Goal: Task Accomplishment & Management: Complete application form

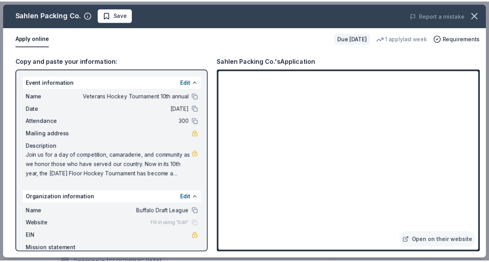
scroll to position [78, 0]
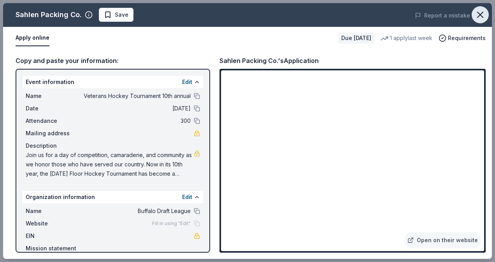
click at [480, 21] on button "button" at bounding box center [480, 14] width 17 height 17
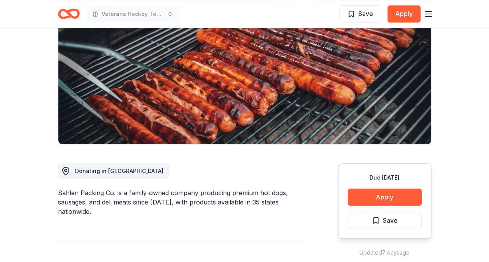
scroll to position [0, 0]
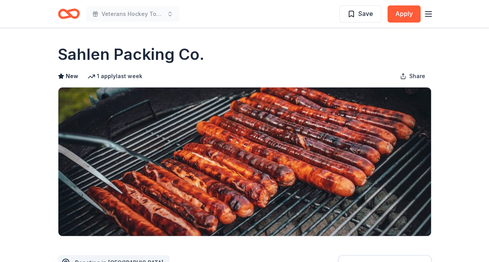
click at [430, 13] on icon "button" at bounding box center [428, 13] width 9 height 9
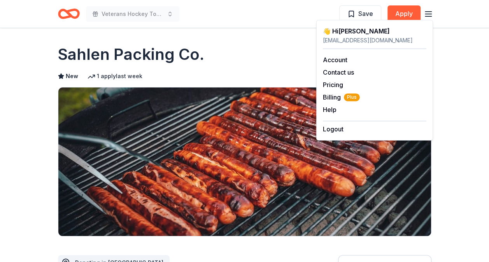
click at [430, 13] on icon "button" at bounding box center [428, 13] width 9 height 9
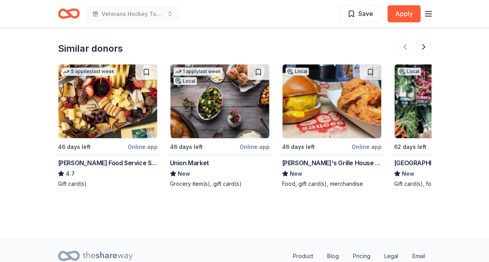
scroll to position [773, 0]
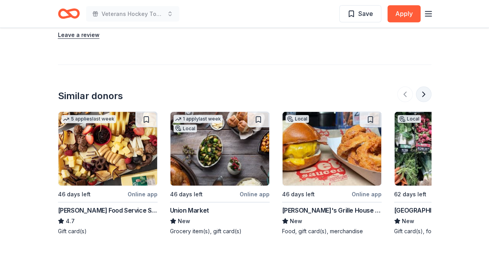
click at [417, 95] on button at bounding box center [424, 95] width 16 height 16
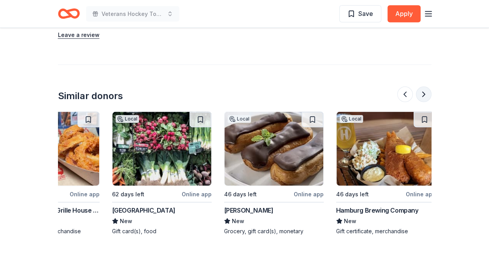
scroll to position [0, 336]
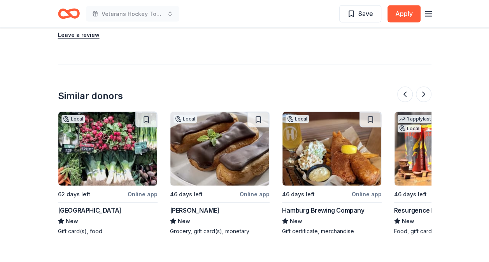
click at [343, 173] on img at bounding box center [332, 149] width 99 height 74
click at [426, 96] on button at bounding box center [424, 95] width 16 height 16
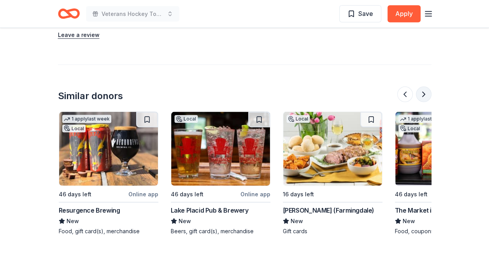
scroll to position [0, 673]
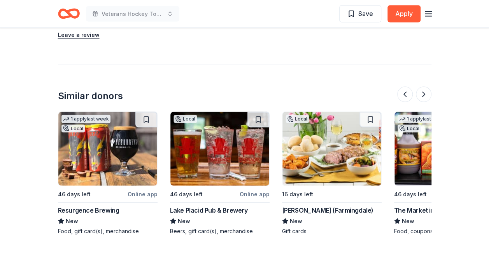
click at [98, 148] on img at bounding box center [107, 149] width 99 height 74
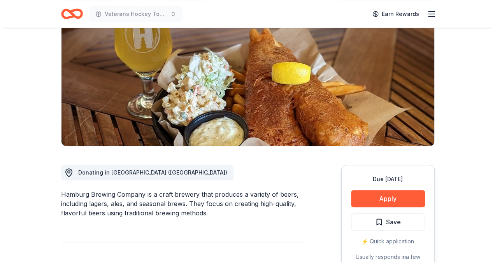
scroll to position [195, 0]
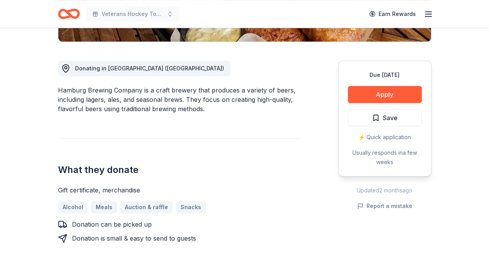
click at [385, 79] on div "Due in 46 days Apply Save ⚡️ Quick application Usually responds in a few weeks" at bounding box center [384, 119] width 93 height 116
click at [378, 90] on button "Apply" at bounding box center [385, 94] width 74 height 17
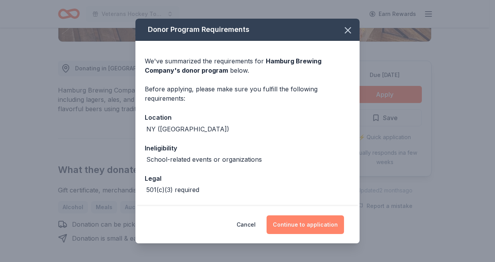
click at [322, 226] on button "Continue to application" at bounding box center [305, 225] width 77 height 19
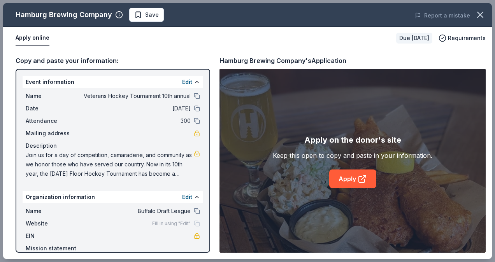
click at [348, 169] on div "Apply on the donor's site Keep this open to copy and paste in your information.…" at bounding box center [353, 161] width 160 height 54
click at [355, 179] on link "Apply" at bounding box center [352, 179] width 47 height 19
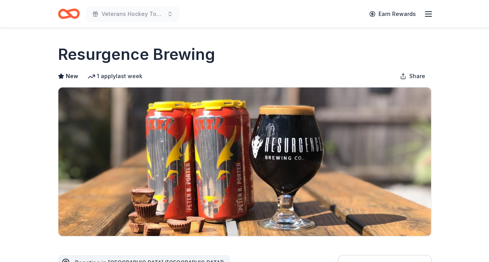
drag, startPoint x: 218, startPoint y: 54, endPoint x: -2, endPoint y: 42, distance: 219.8
click at [0, 42] on html "Veterans Hockey Tournament 10th annual Earn Rewards Due in 46 days Share Resurg…" at bounding box center [244, 131] width 489 height 262
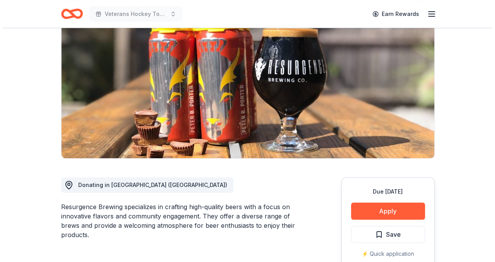
scroll to position [117, 0]
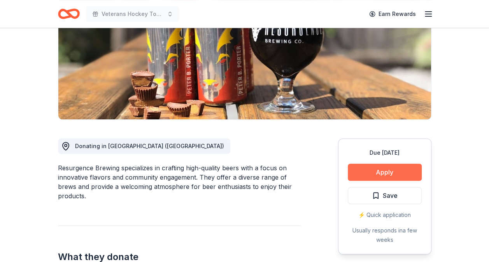
click at [379, 170] on button "Apply" at bounding box center [385, 172] width 74 height 17
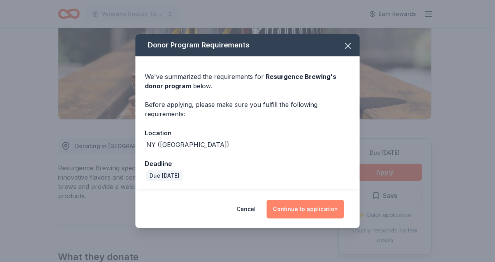
click at [291, 210] on button "Continue to application" at bounding box center [305, 209] width 77 height 19
